Goal: Check status: Check status

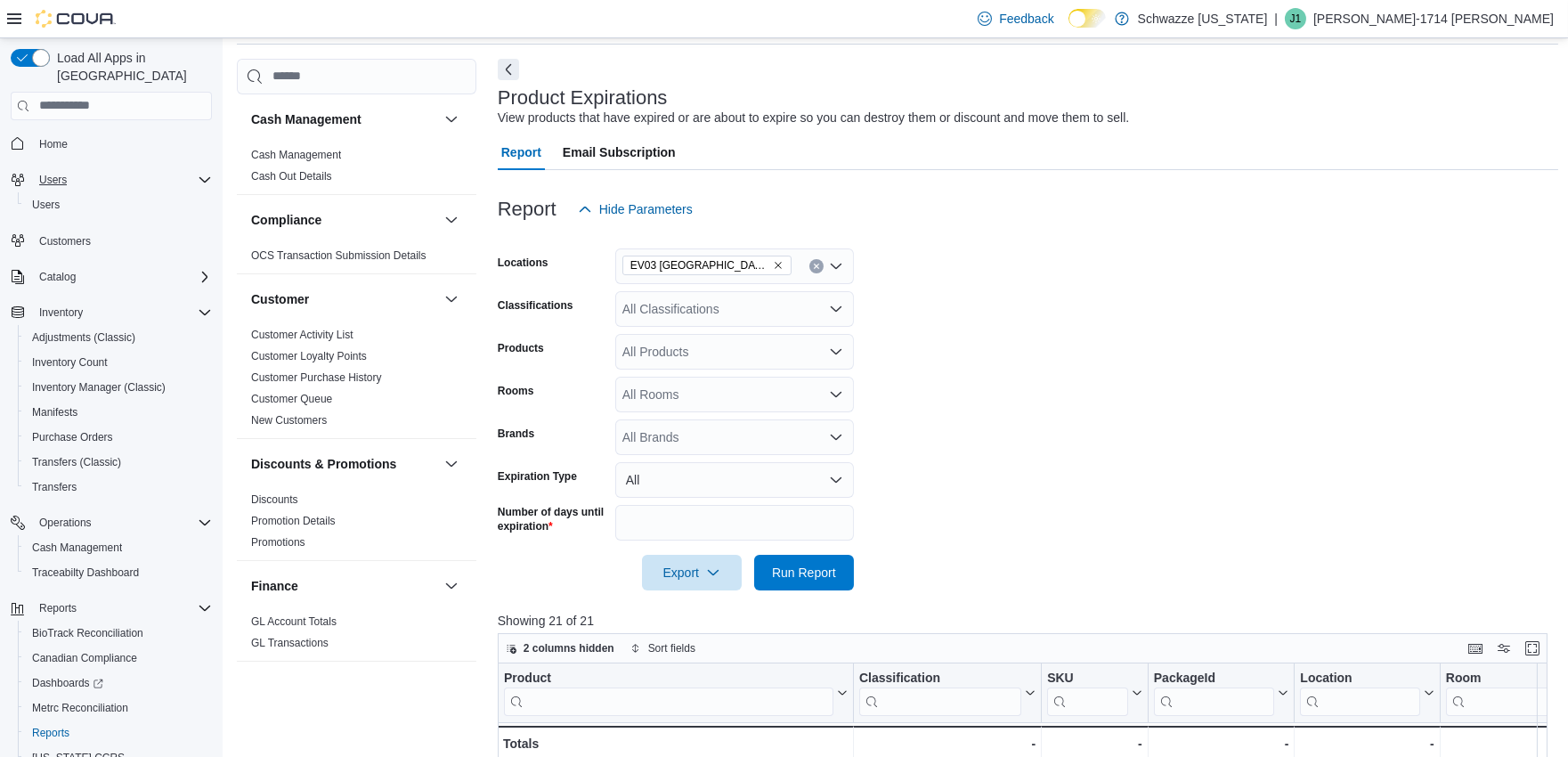
scroll to position [494, 0]
